Goal: Information Seeking & Learning: Learn about a topic

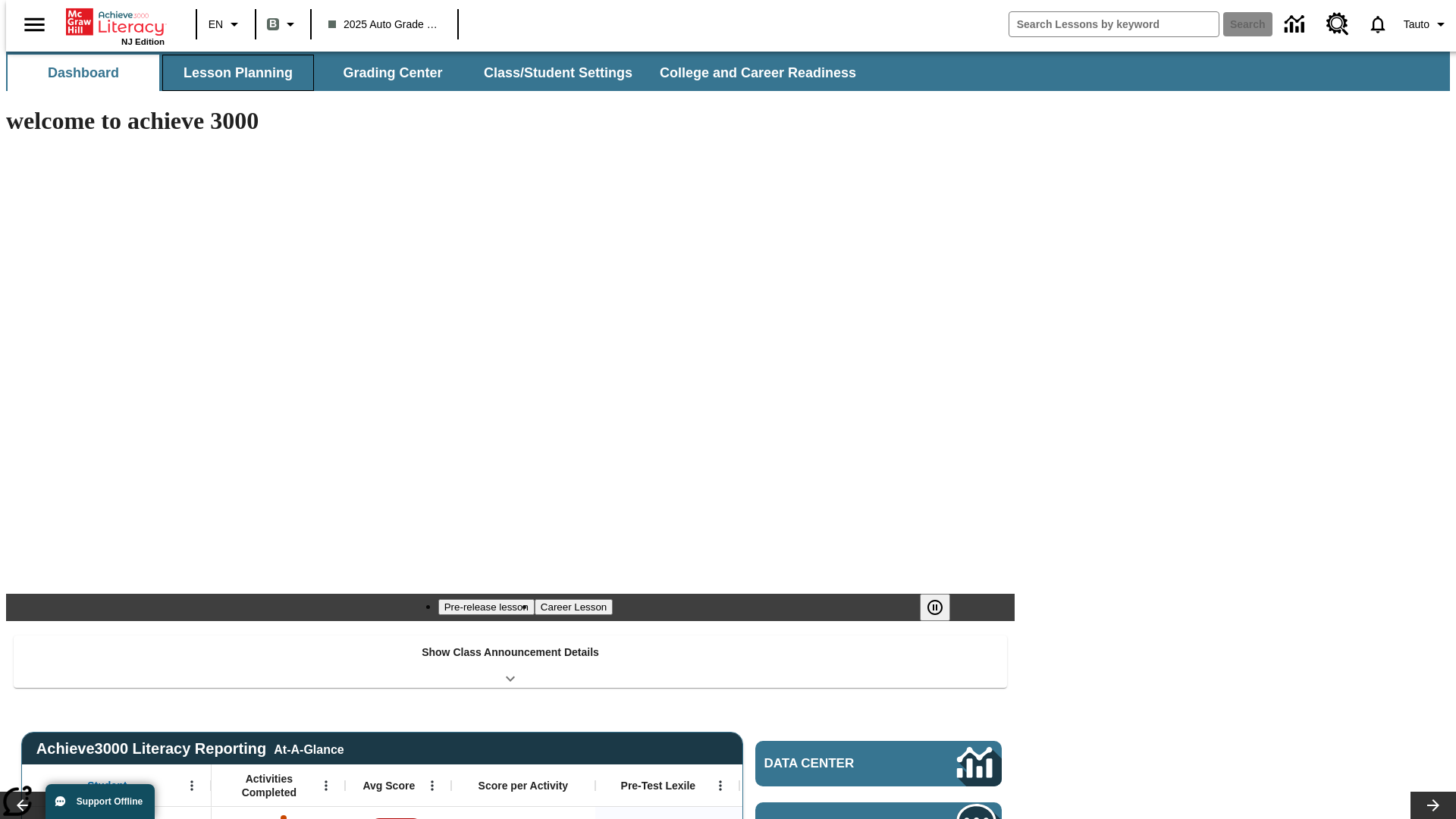
click at [232, 72] on button "Lesson Planning" at bounding box center [238, 72] width 152 height 36
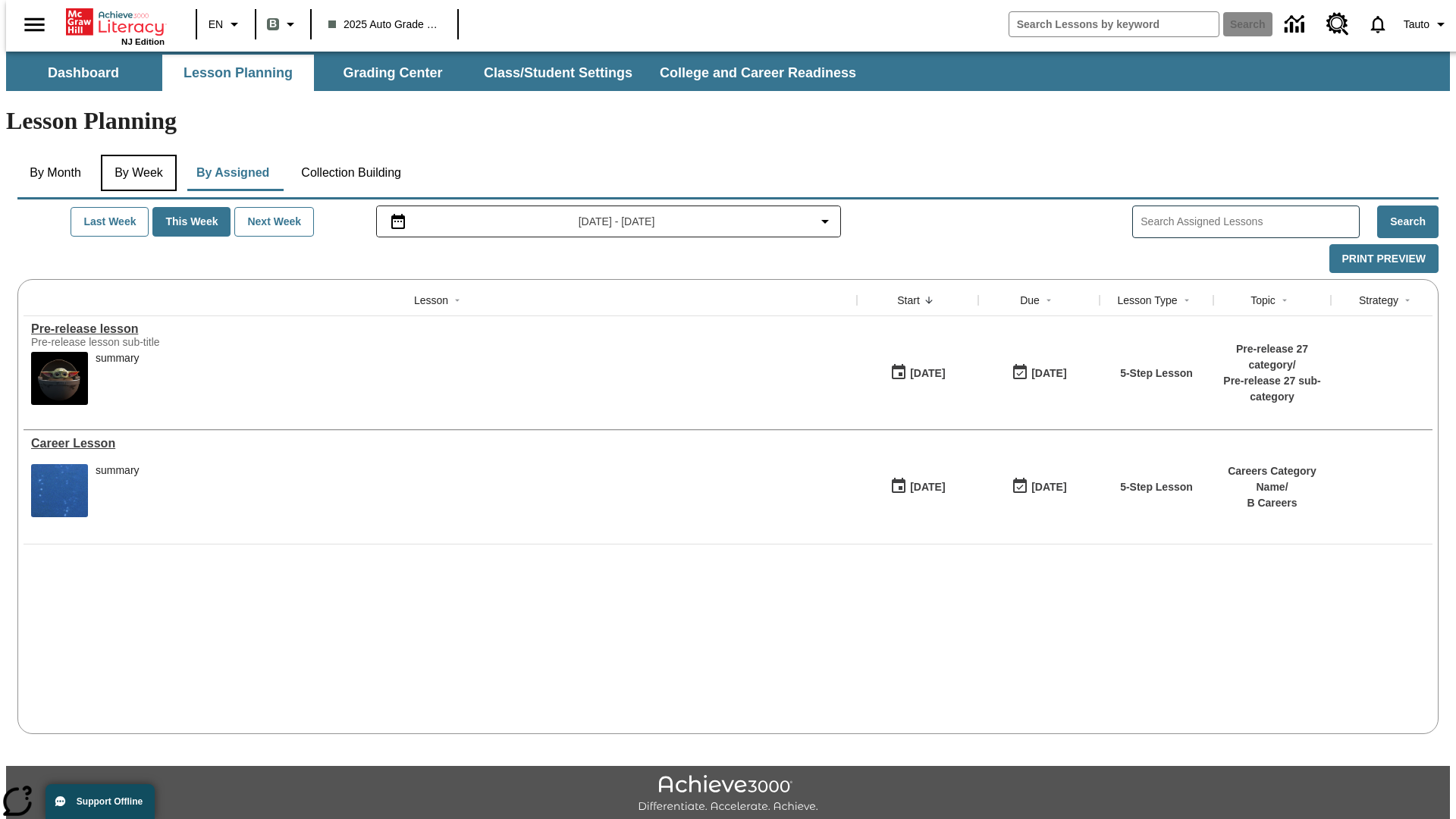
click at [136, 155] on button "By Week" at bounding box center [139, 173] width 76 height 36
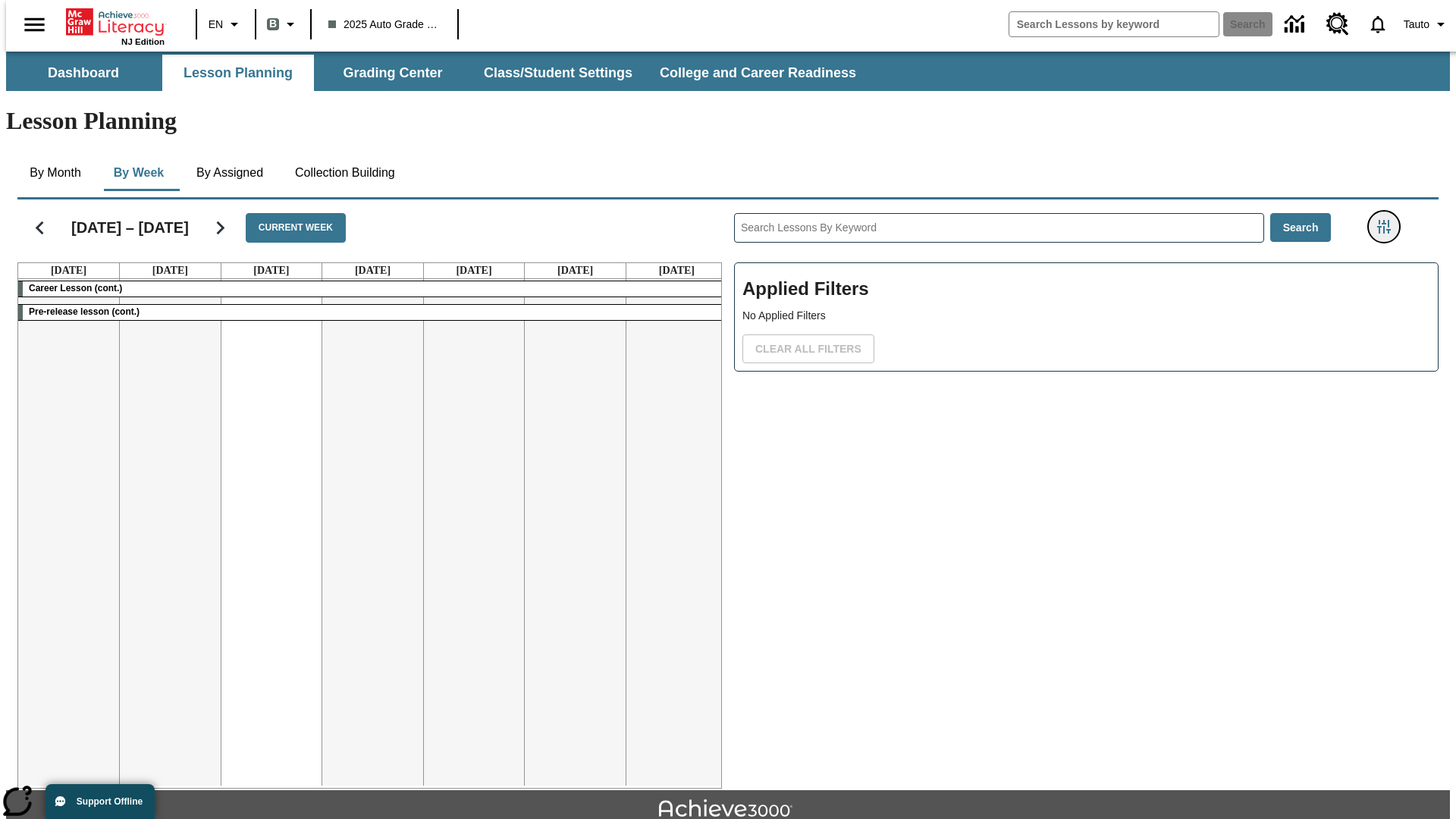
click at [1389, 220] on icon "Filters Side menu" at bounding box center [1384, 226] width 14 height 14
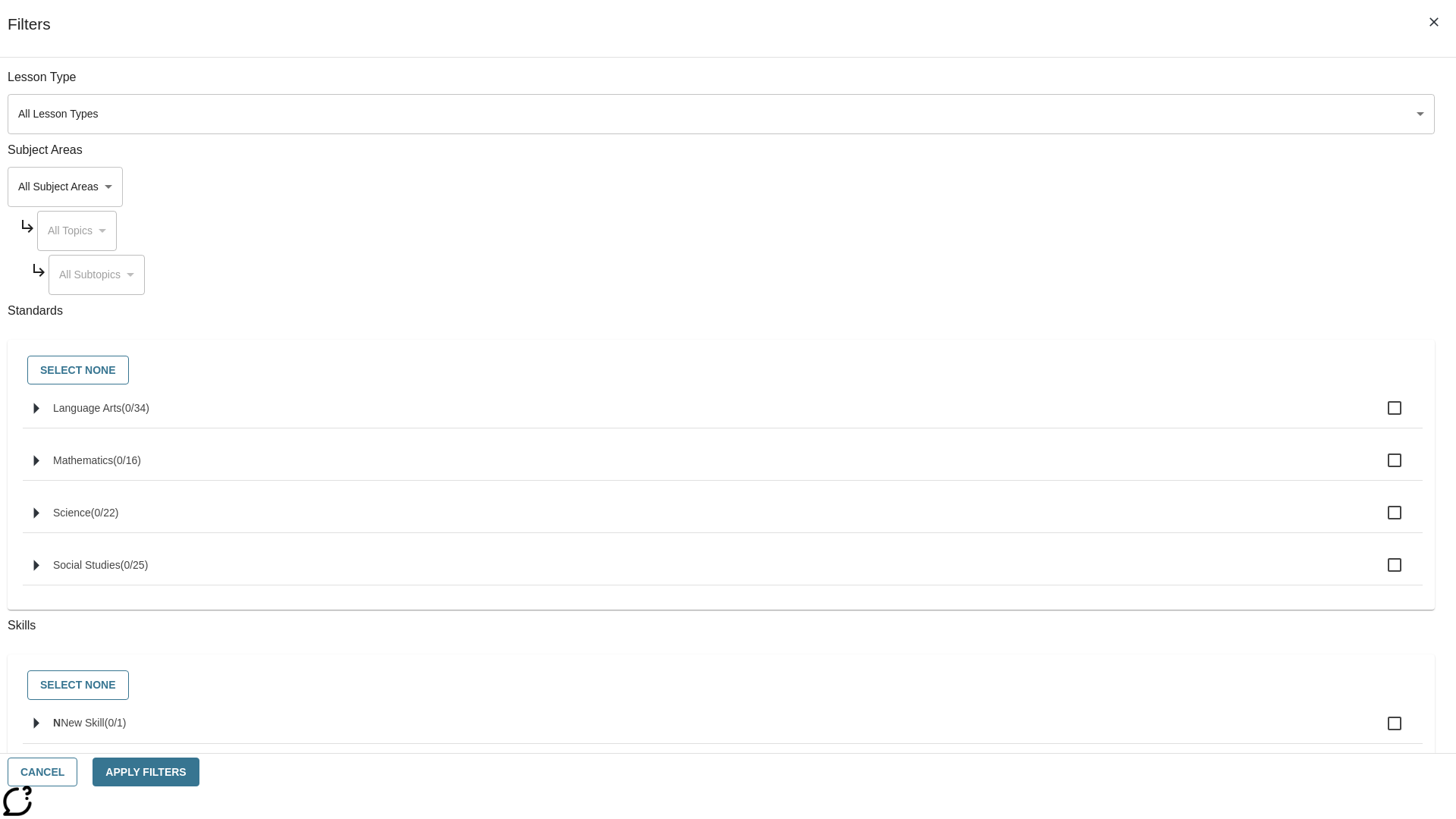
click at [1092, 114] on body "Skip to main content NJ Edition EN B 2025 Auto Grade 1 B Search 0 Tauto Dashboa…" at bounding box center [728, 469] width 1444 height 836
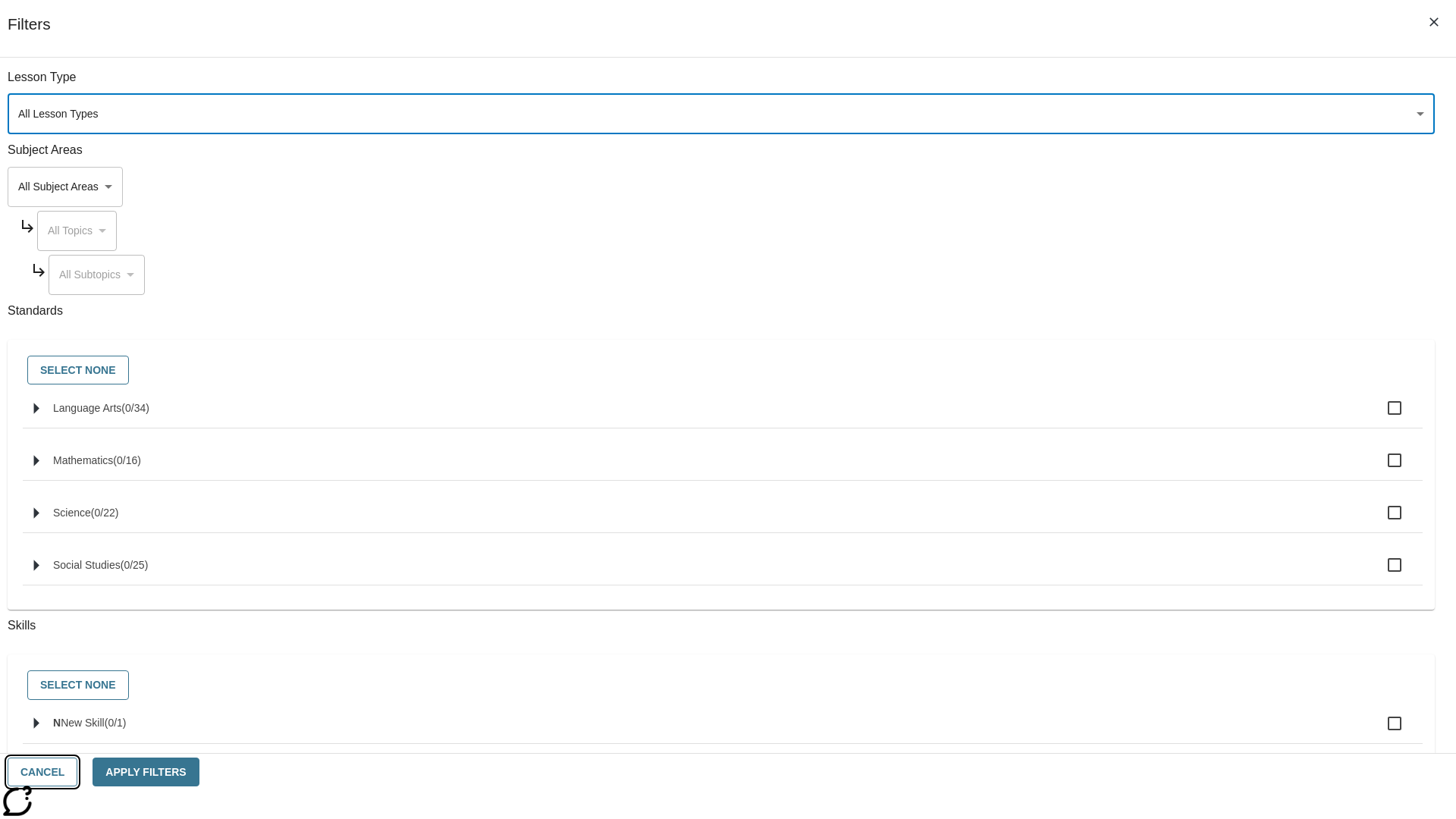
click at [78, 772] on button "Cancel" at bounding box center [42, 772] width 70 height 29
click at [109, 21] on icon "Home" at bounding box center [116, 22] width 101 height 30
